Goal: Book appointment/travel/reservation

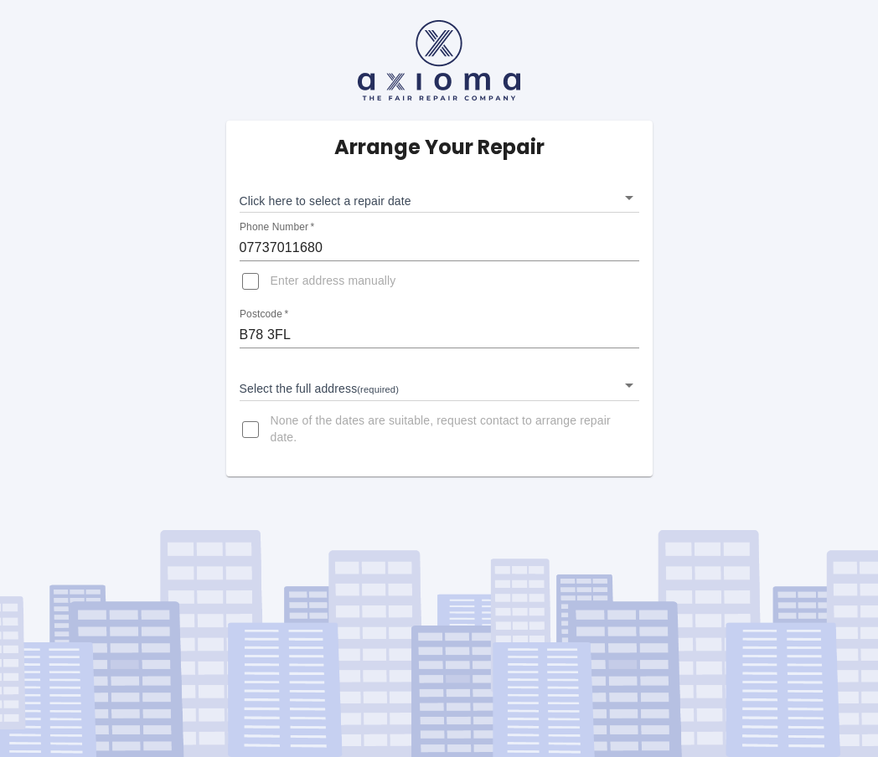
click at [370, 200] on body "Arrange Your Repair Click here to select a repair date ​ Phone Number   * 07737…" at bounding box center [439, 378] width 878 height 757
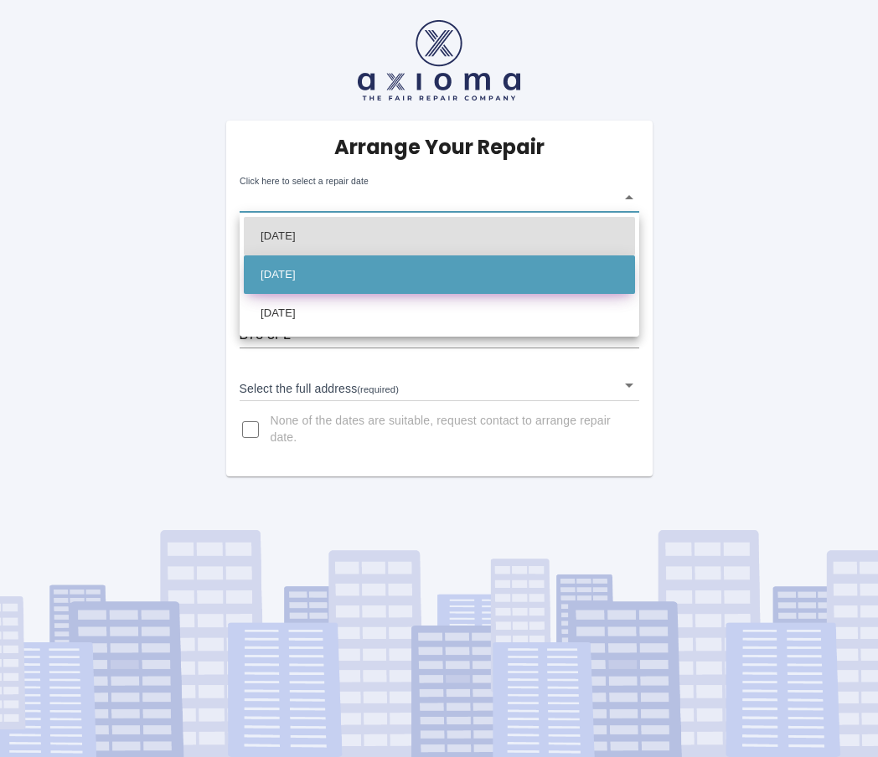
click at [323, 275] on li "[DATE]" at bounding box center [439, 274] width 391 height 39
type input "[DATE]T00:00:00.000Z"
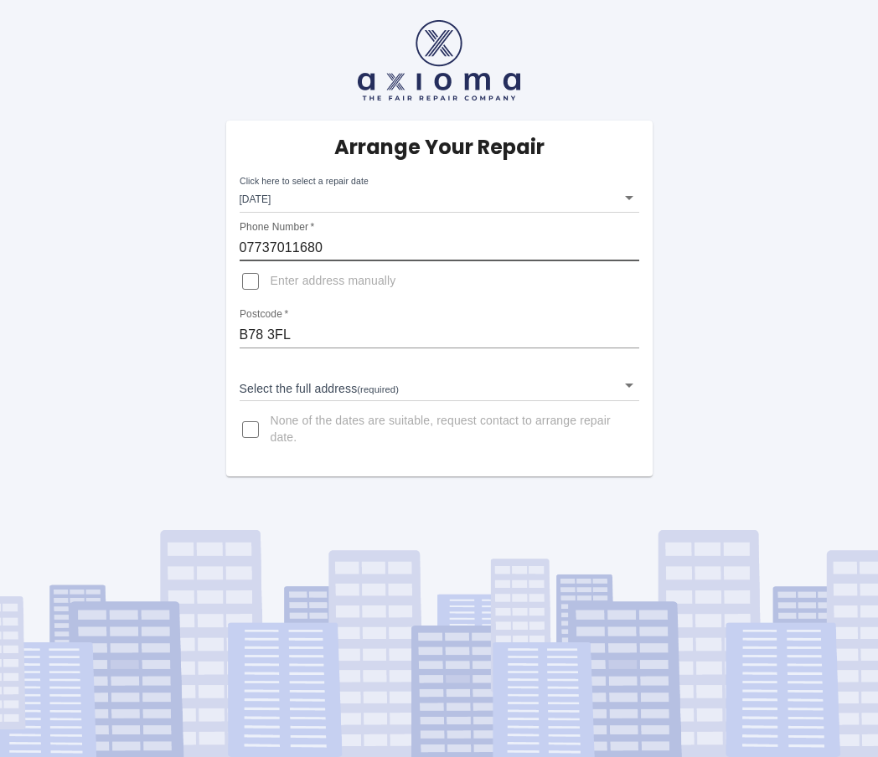
drag, startPoint x: 345, startPoint y: 245, endPoint x: 212, endPoint y: 245, distance: 133.2
click at [212, 245] on div "Arrange Your Repair Click here to select a repair date [DATE] [DATE]T00:00:00.0…" at bounding box center [438, 238] width 903 height 477
type input "07342760818"
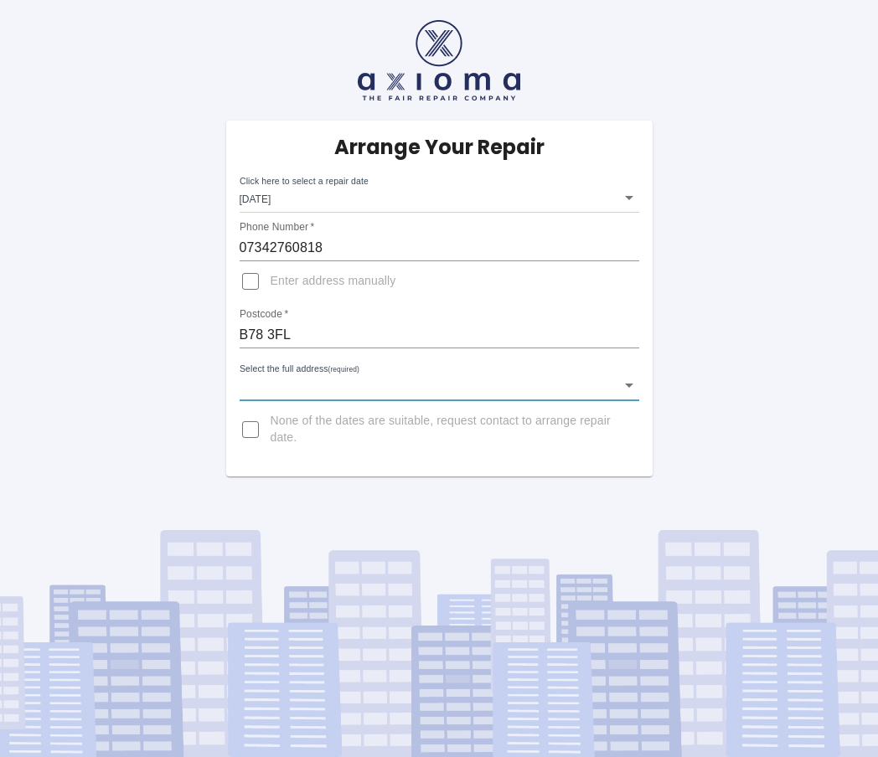
click at [279, 391] on body "Arrange Your Repair Click here to select a repair date Tue Sep 09 2025 2025-09-…" at bounding box center [439, 378] width 878 height 757
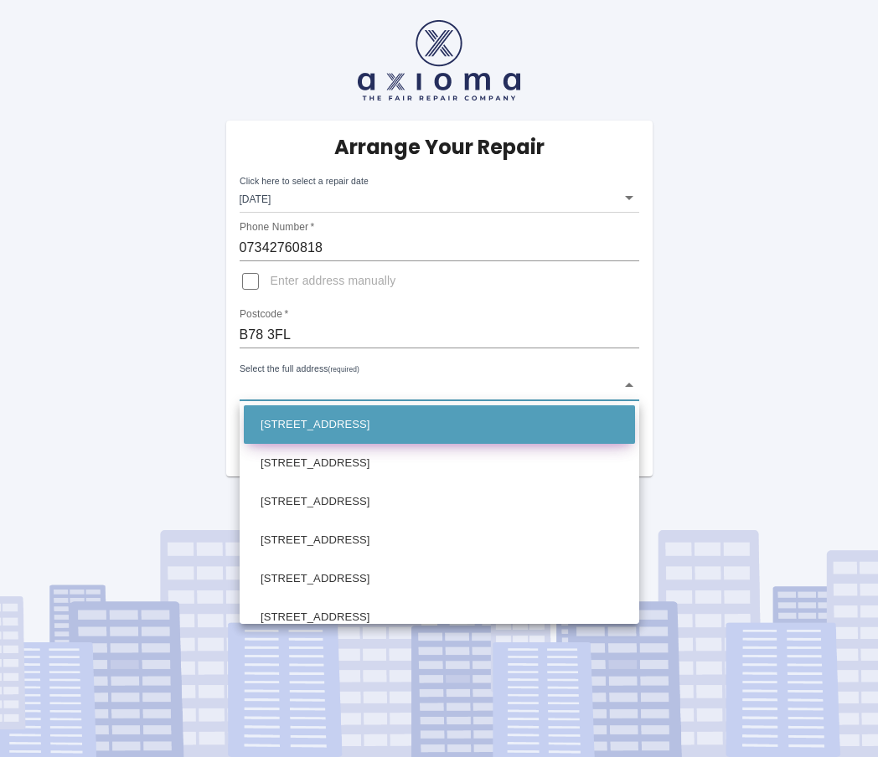
click at [310, 421] on li "1 Dashwood Close Birchmoor, Tamworth Staffordshire" at bounding box center [439, 424] width 391 height 39
type input "1 Dashwood Close Birchmoor, Tamworth Staffordshire"
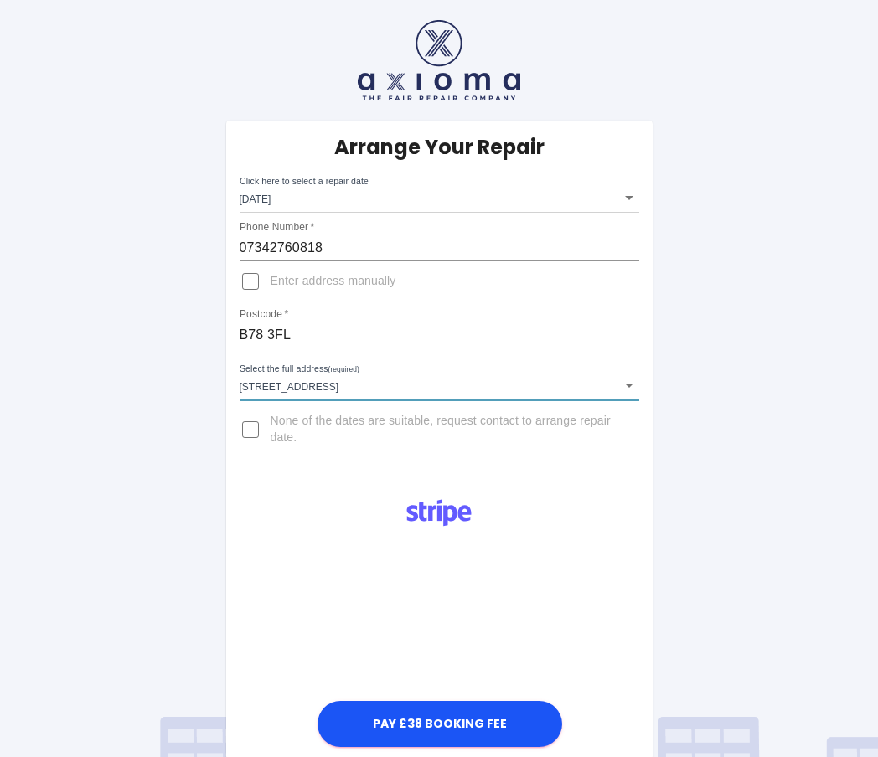
scroll to position [186, 0]
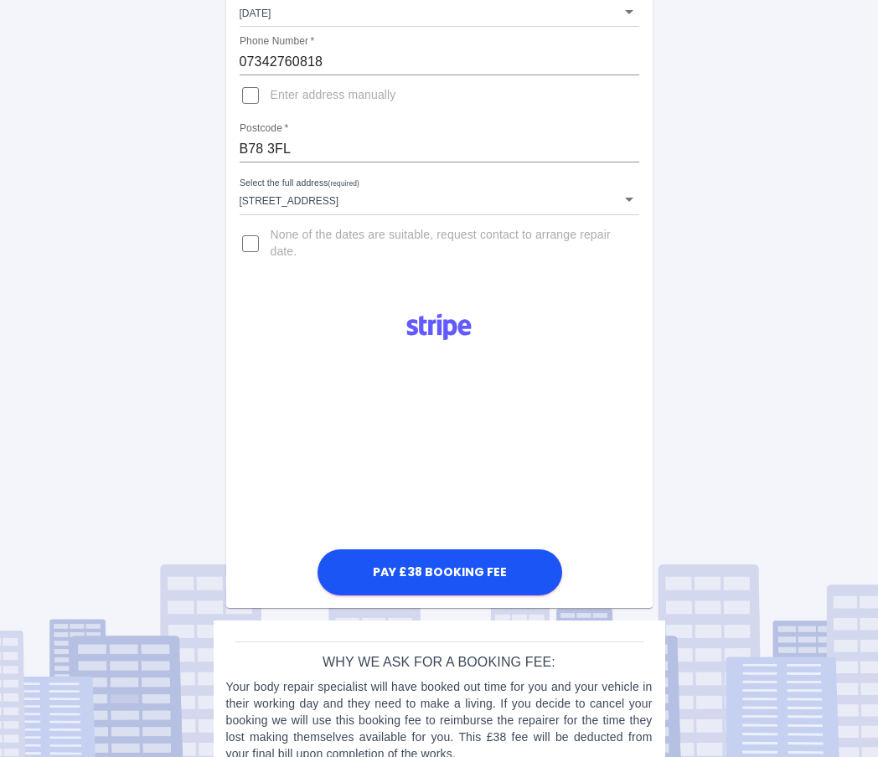
click at [248, 430] on div "Pay £38 Booking Fee" at bounding box center [439, 449] width 426 height 301
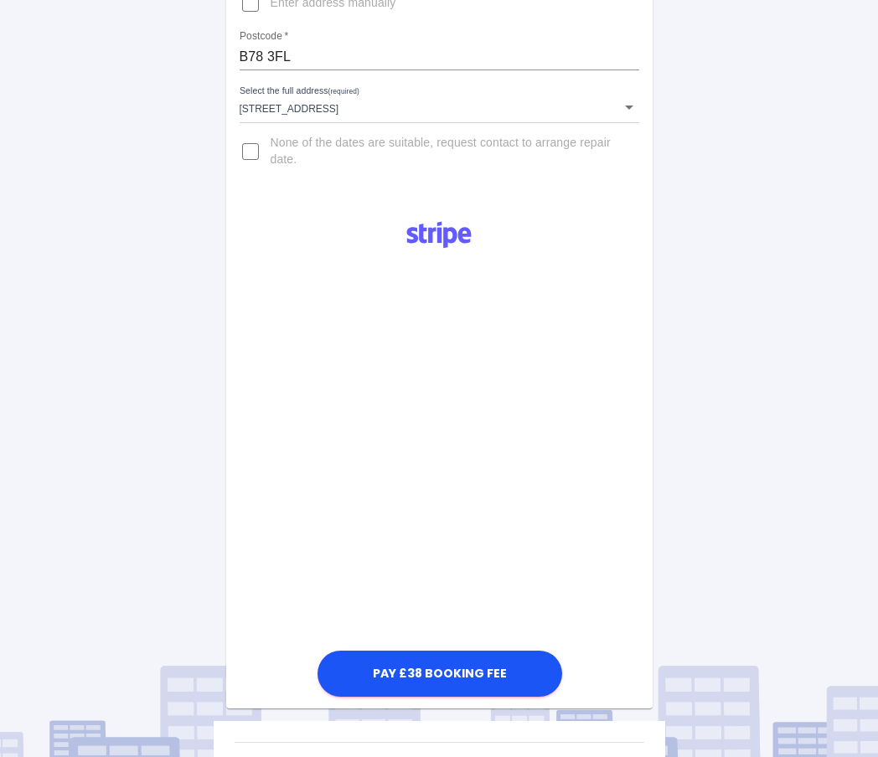
scroll to position [411, 0]
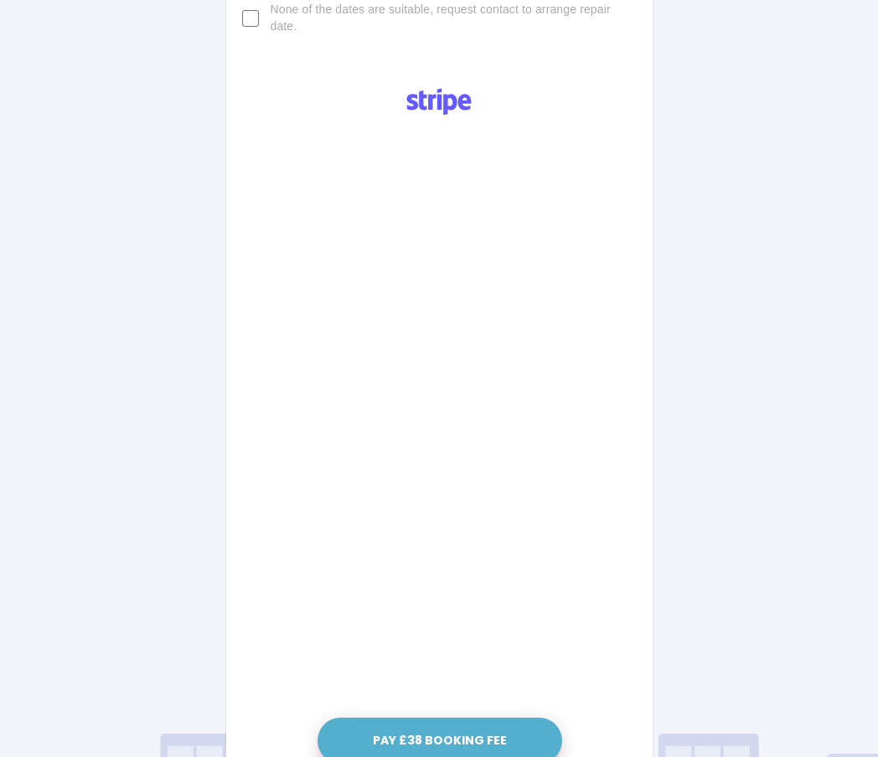
click at [498, 737] on button "Pay £38 Booking Fee" at bounding box center [439, 741] width 245 height 46
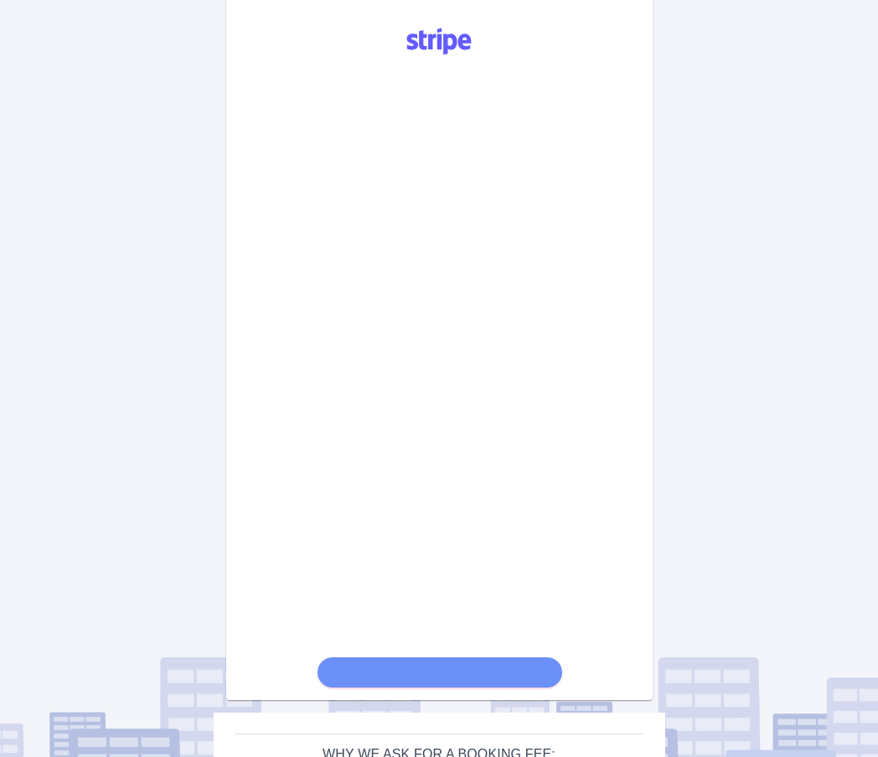
scroll to position [480, 0]
